Goal: Download file/media

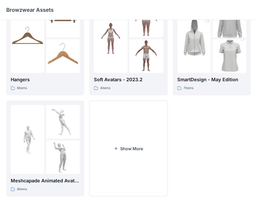
scroll to position [130, 0]
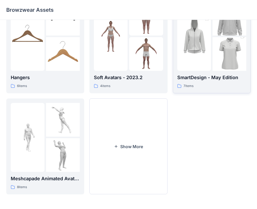
click at [220, 50] on img at bounding box center [229, 54] width 34 height 51
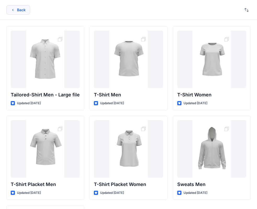
click at [17, 8] on button "Back" at bounding box center [18, 9] width 24 height 9
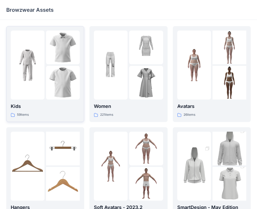
click at [68, 71] on img at bounding box center [63, 83] width 34 height 34
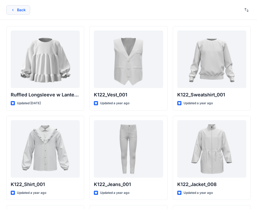
click at [16, 13] on button "Back" at bounding box center [18, 9] width 24 height 9
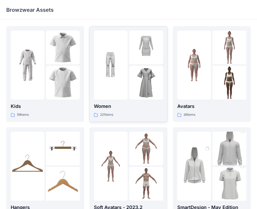
click at [142, 72] on img at bounding box center [146, 83] width 34 height 34
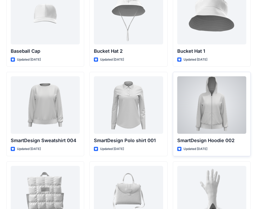
scroll to position [3910, 0]
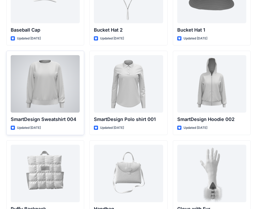
click at [66, 93] on div at bounding box center [45, 83] width 69 height 57
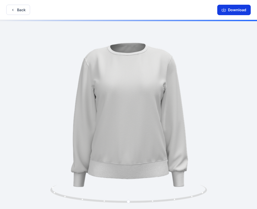
click at [233, 10] on button "Download" at bounding box center [233, 10] width 33 height 10
